Goal: Information Seeking & Learning: Learn about a topic

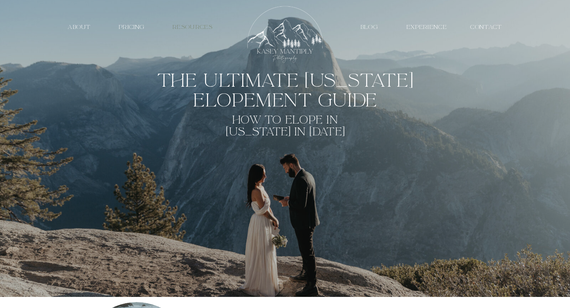
click at [179, 29] on nav "resources" at bounding box center [192, 27] width 54 height 8
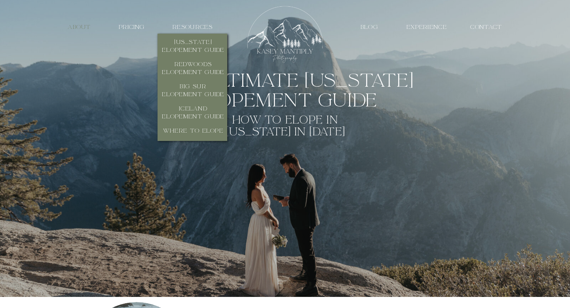
click at [81, 28] on nav "about" at bounding box center [79, 27] width 37 height 8
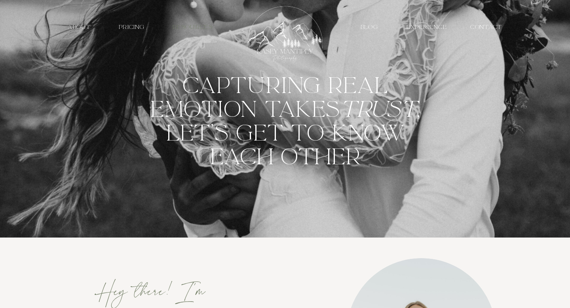
click at [180, 28] on h3 "resources" at bounding box center [192, 27] width 54 height 8
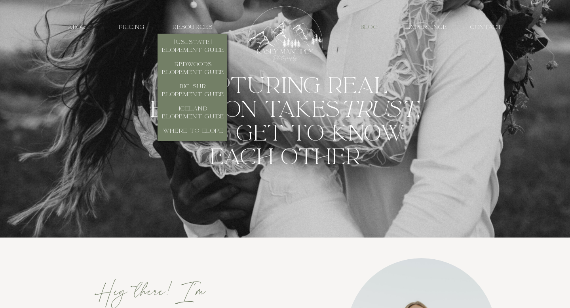
click at [370, 28] on h3 "Blog" at bounding box center [369, 27] width 27 height 8
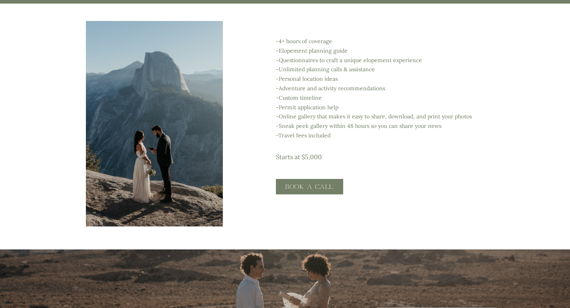
scroll to position [1410, 0]
